Goal: Task Accomplishment & Management: Understand process/instructions

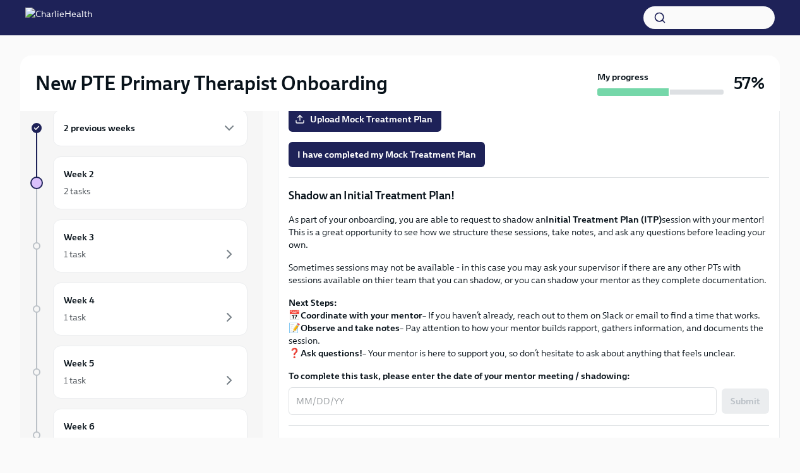
scroll to position [933, 0]
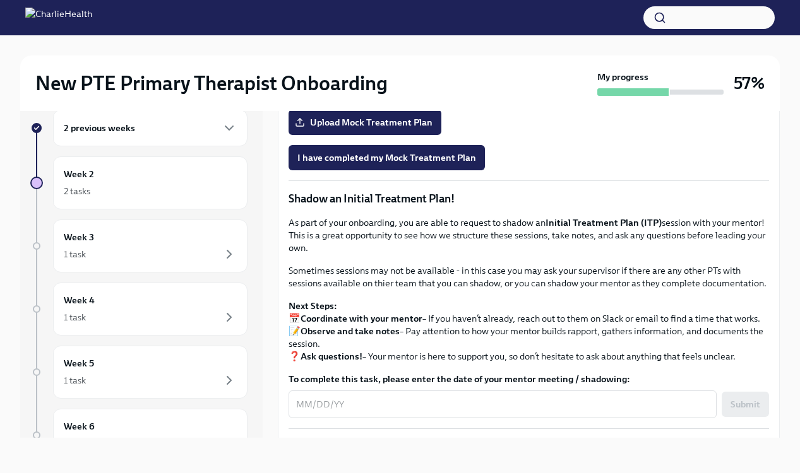
click at [408, 93] on span "Onboarding Mock Treatment Plan" at bounding box center [374, 87] width 155 height 13
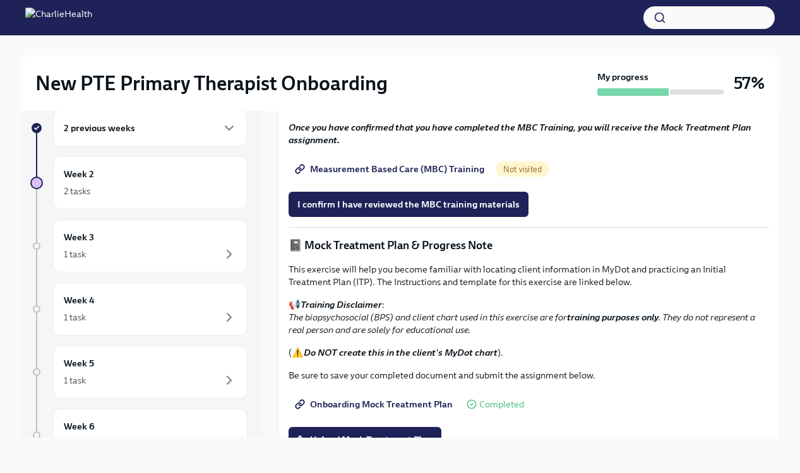
scroll to position [632, 0]
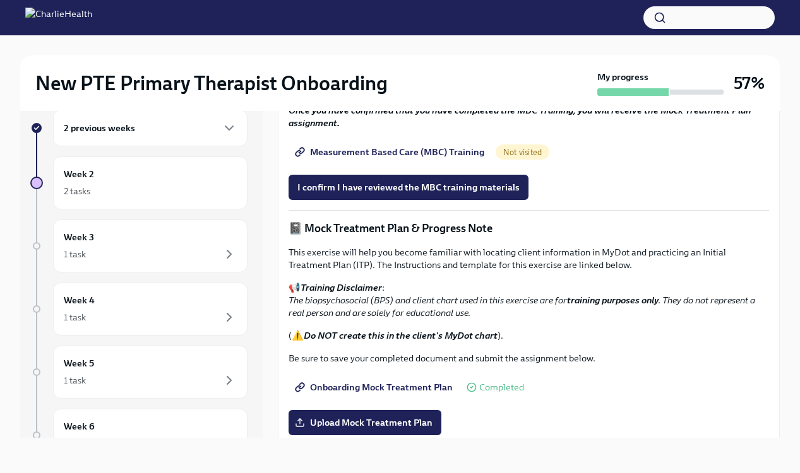
click at [437, 158] on span "Measurement Based Care (MBC) Training" at bounding box center [390, 152] width 187 height 13
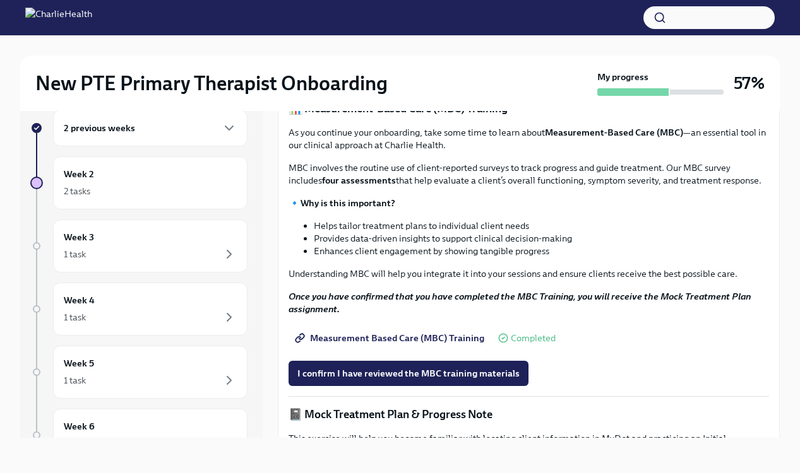
scroll to position [445, 0]
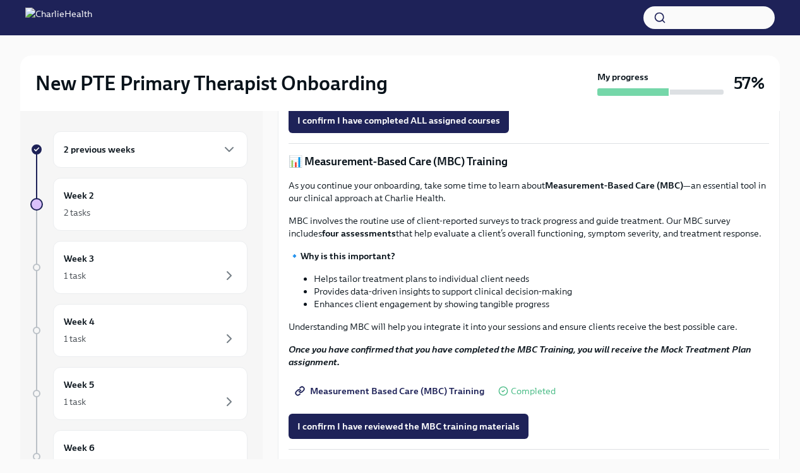
scroll to position [404, 0]
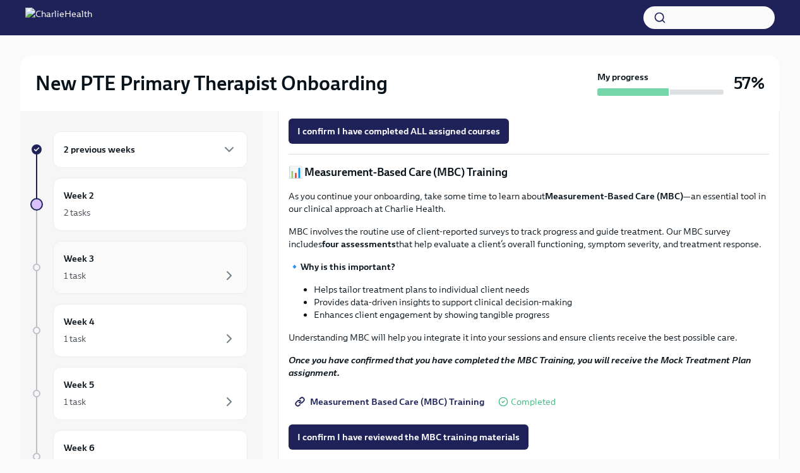
click at [115, 267] on div "Week 3 1 task" at bounding box center [150, 268] width 173 height 32
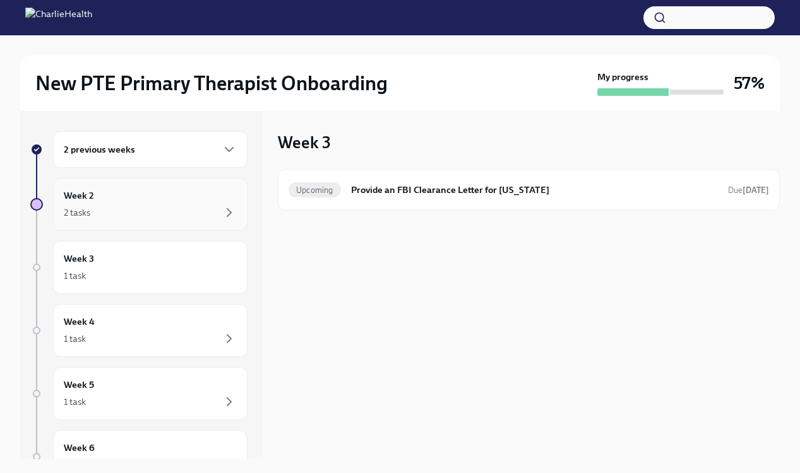
click at [144, 221] on div "Week 2 2 tasks" at bounding box center [150, 204] width 194 height 53
click at [370, 195] on h6 "Clinical Onboarding: Week 2" at bounding box center [525, 190] width 382 height 14
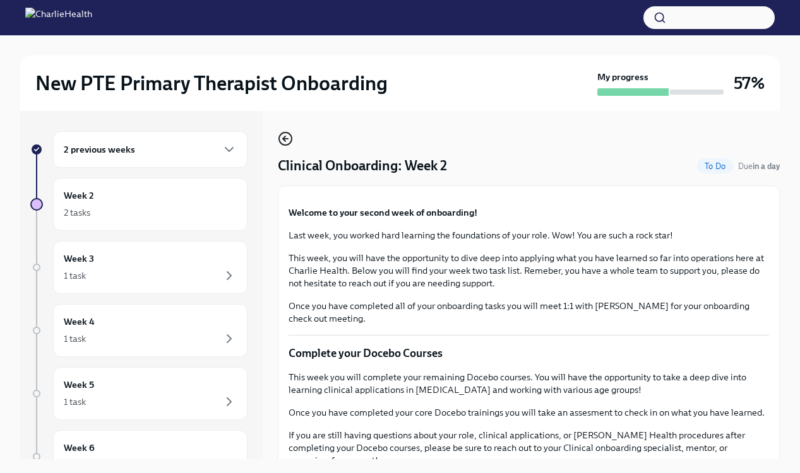
click at [285, 134] on icon "button" at bounding box center [285, 138] width 15 height 15
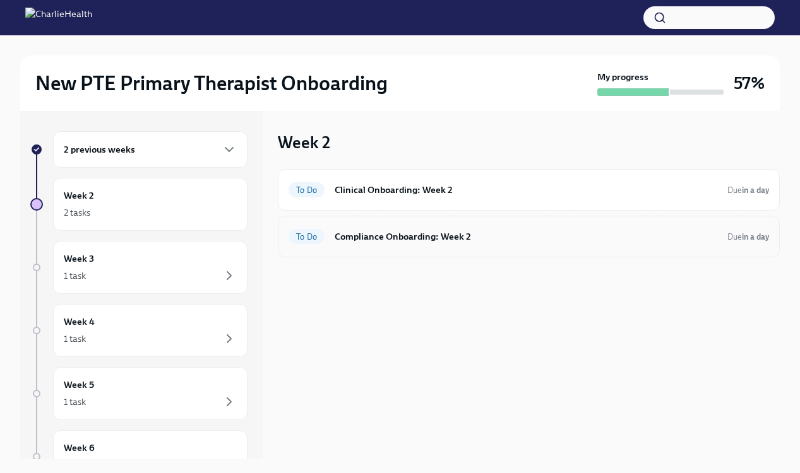
click at [351, 248] on div "To Do Compliance Onboarding: Week 2 Due in a day" at bounding box center [529, 237] width 502 height 42
click at [362, 239] on h6 "Compliance Onboarding: Week 2" at bounding box center [525, 237] width 382 height 14
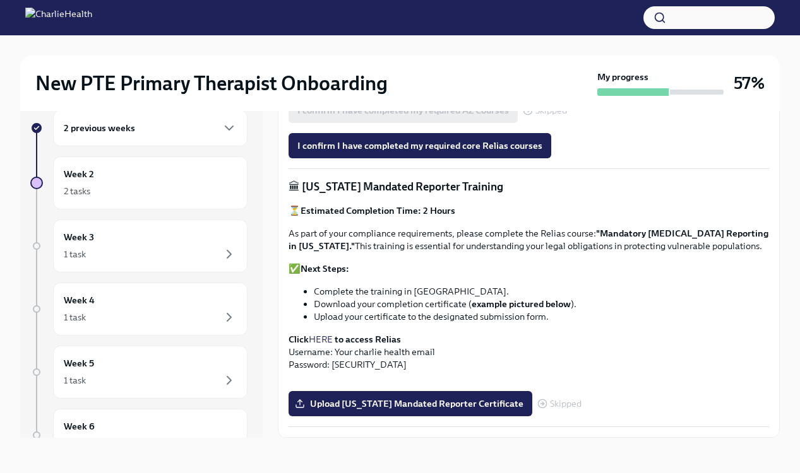
scroll to position [862, 0]
click at [554, 404] on span "Skipped" at bounding box center [566, 403] width 32 height 9
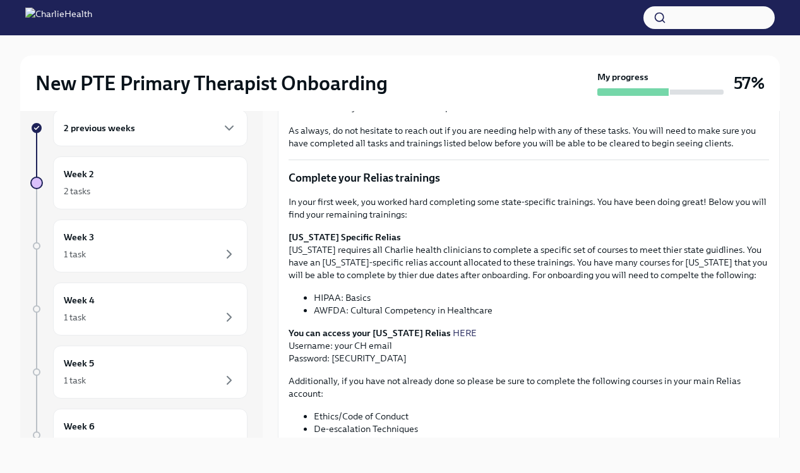
scroll to position [0, 0]
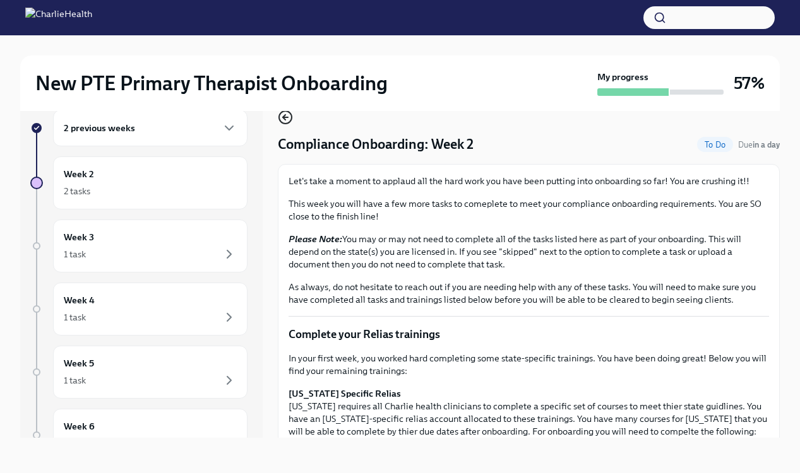
click at [284, 122] on icon "button" at bounding box center [285, 117] width 15 height 15
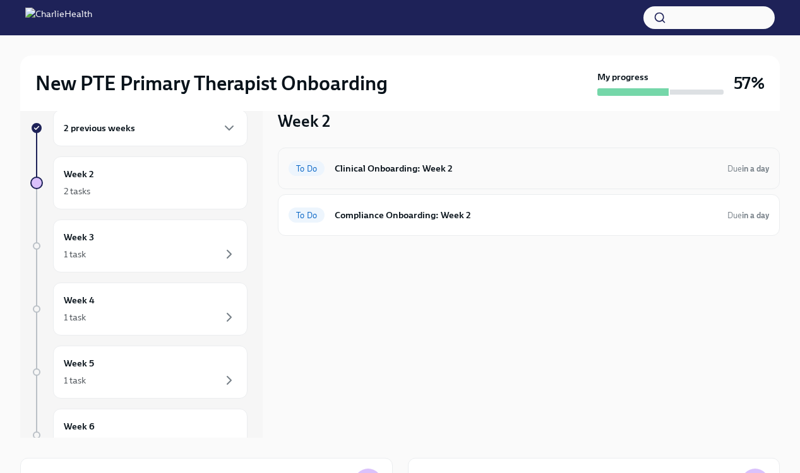
click at [478, 166] on h6 "Clinical Onboarding: Week 2" at bounding box center [525, 169] width 382 height 14
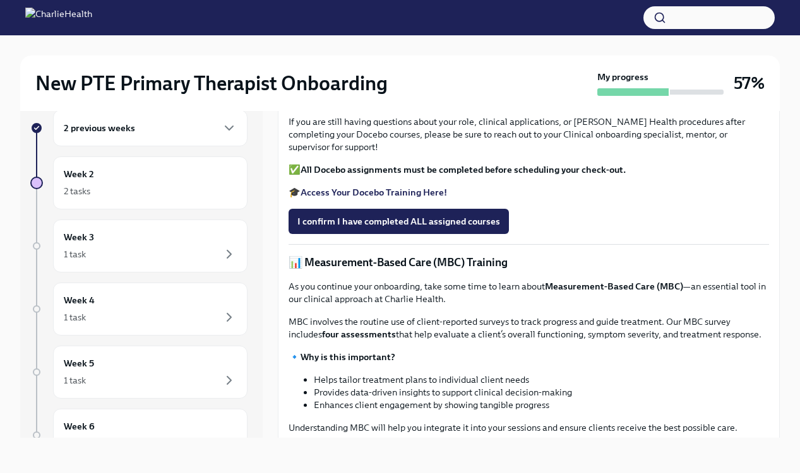
scroll to position [290, 0]
